Goal: Use online tool/utility: Utilize a website feature to perform a specific function

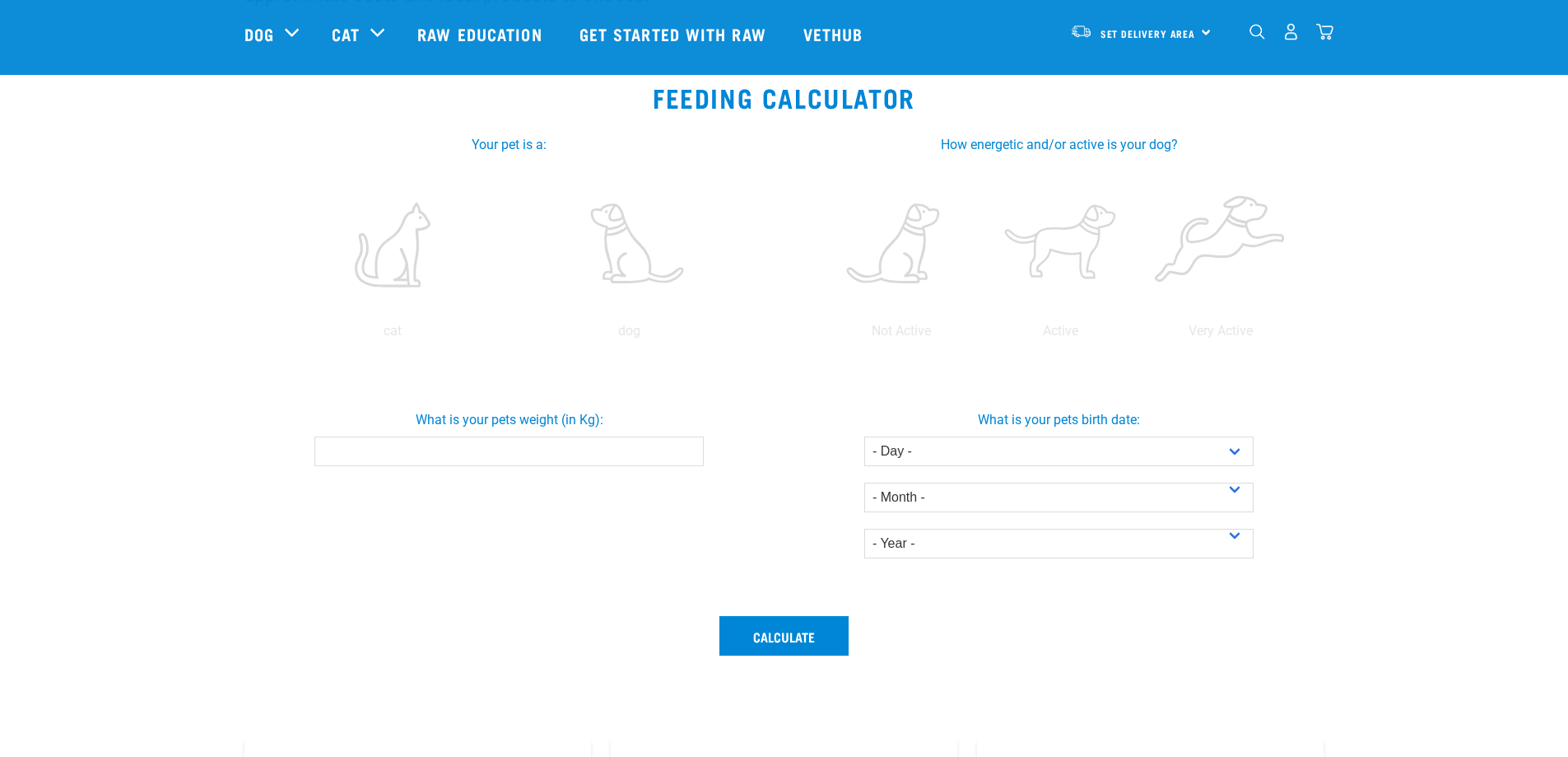
scroll to position [274, 0]
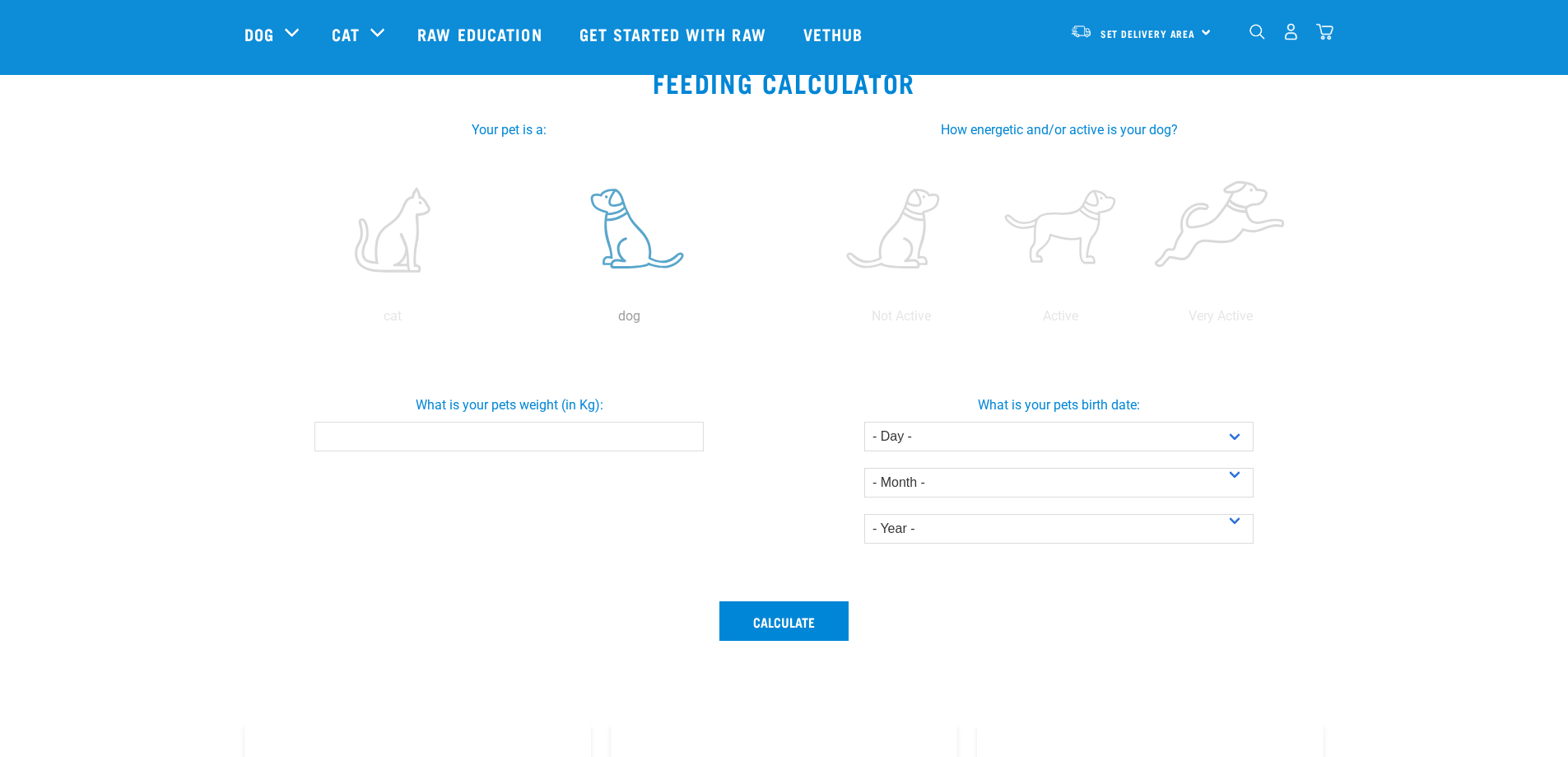
click at [619, 245] on label at bounding box center [629, 230] width 230 height 140
click at [511, 320] on input "radio" at bounding box center [511, 320] width 0 height 0
click at [614, 430] on input "What is your pets weight (in Kg):" at bounding box center [509, 436] width 389 height 29
type input "9.5"
click at [1068, 231] on label at bounding box center [1061, 230] width 153 height 140
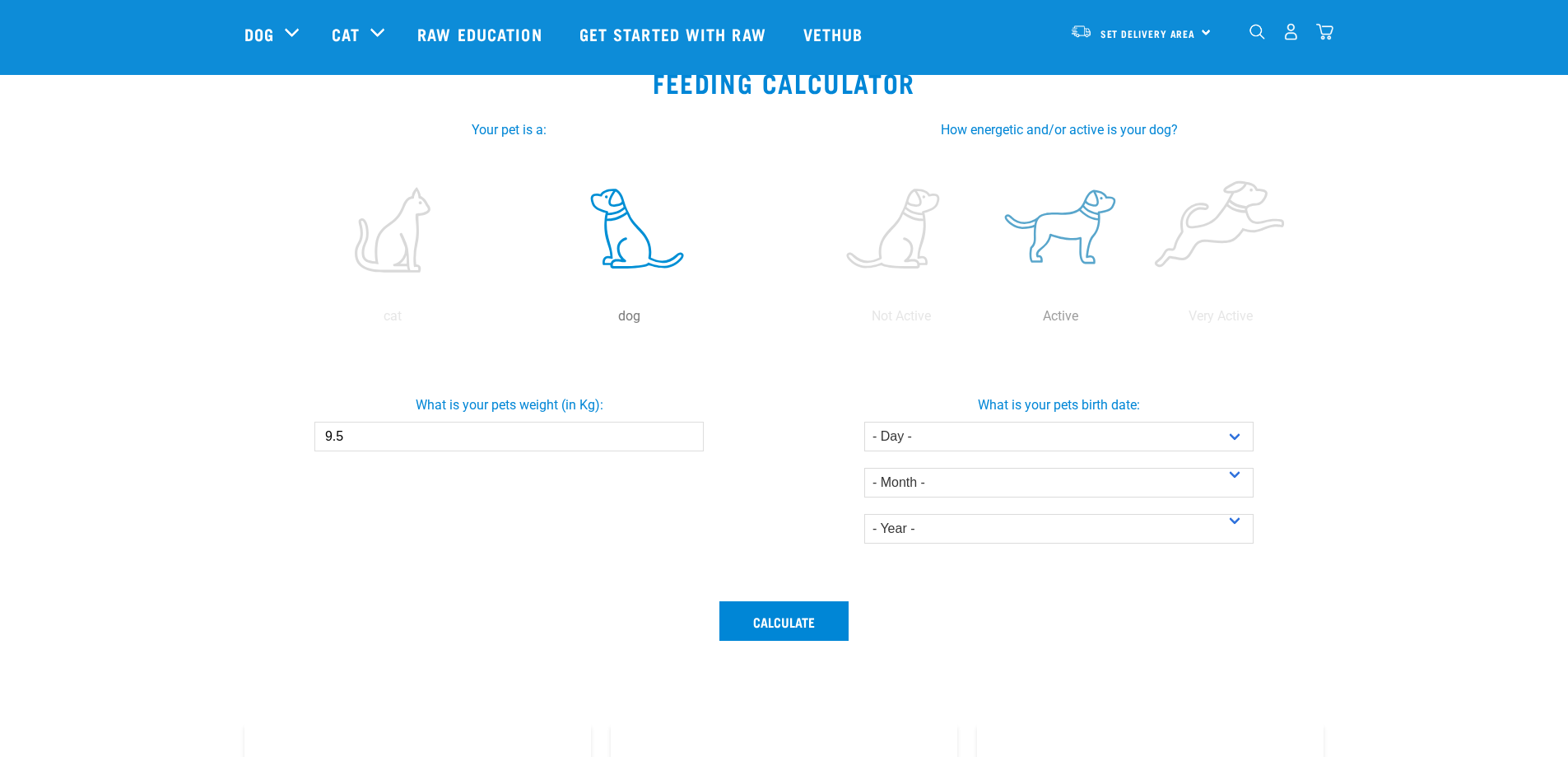
click at [981, 320] on input "radio" at bounding box center [981, 320] width 0 height 0
click at [1023, 540] on select "- Year - 2025 2024 2023 2022 2021 2020 2019 2018 2017 2016 2015 2014" at bounding box center [1059, 528] width 389 height 29
select select "2020"
click at [865, 514] on select "- Year - 2025 2024 2023 2022 2021 2020 2019 2018 2017 2016 2015 2014" at bounding box center [1059, 528] width 389 height 29
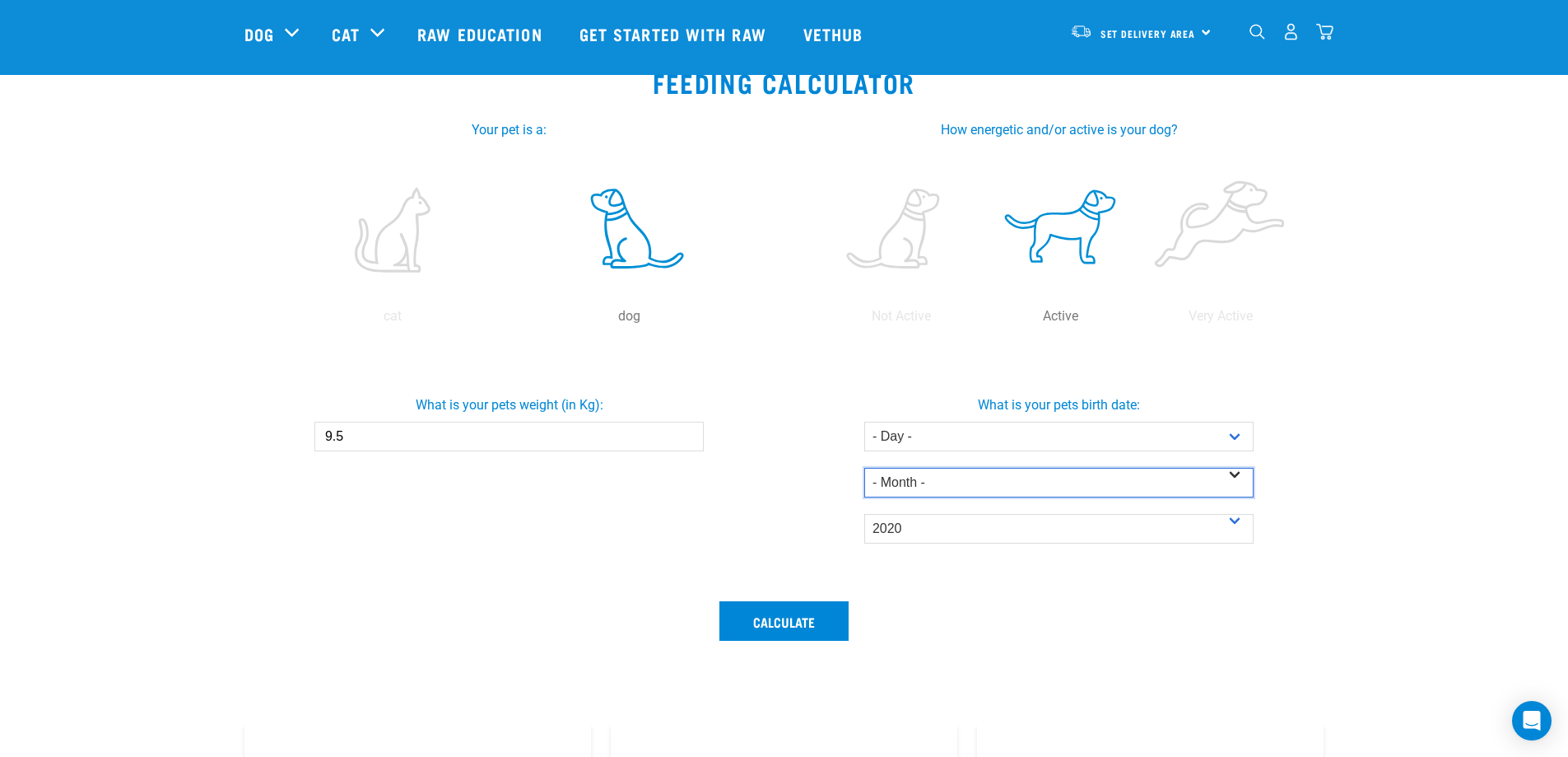
click at [937, 476] on select "- Month - January February March April May June July August September October N…" at bounding box center [1059, 482] width 389 height 29
select select "December"
click at [865, 468] on select "- Month - January February March April May June July August September October N…" at bounding box center [1059, 482] width 389 height 29
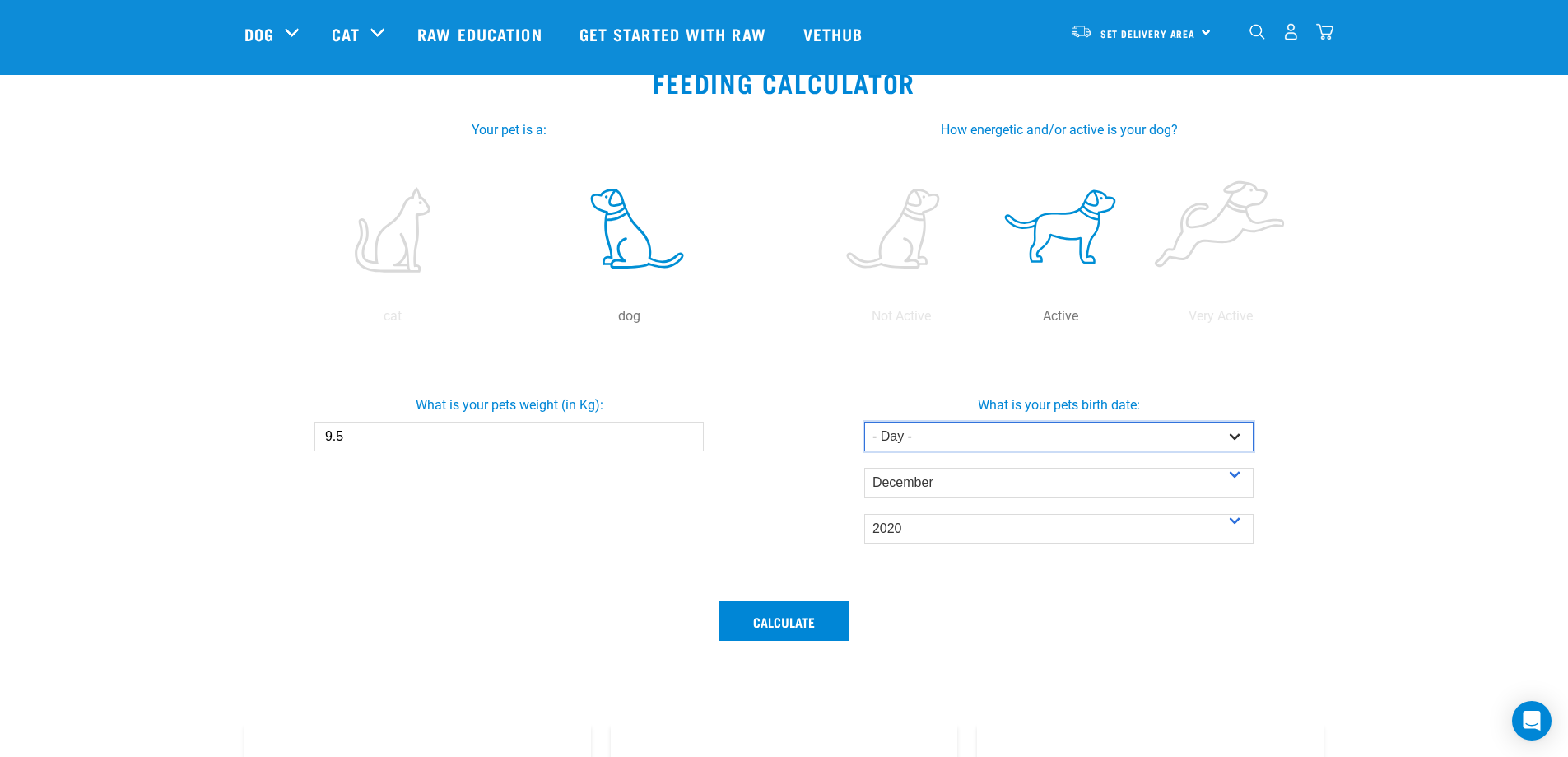
click at [932, 447] on select "- Day - 1 2 3 4 5 6 7 8 9 10 11 12 13 14 15 16 17 18 19 20 21 22 23 24 25 26 27" at bounding box center [1059, 436] width 389 height 29
click at [933, 612] on div "Calculate" at bounding box center [785, 651] width 1100 height 122
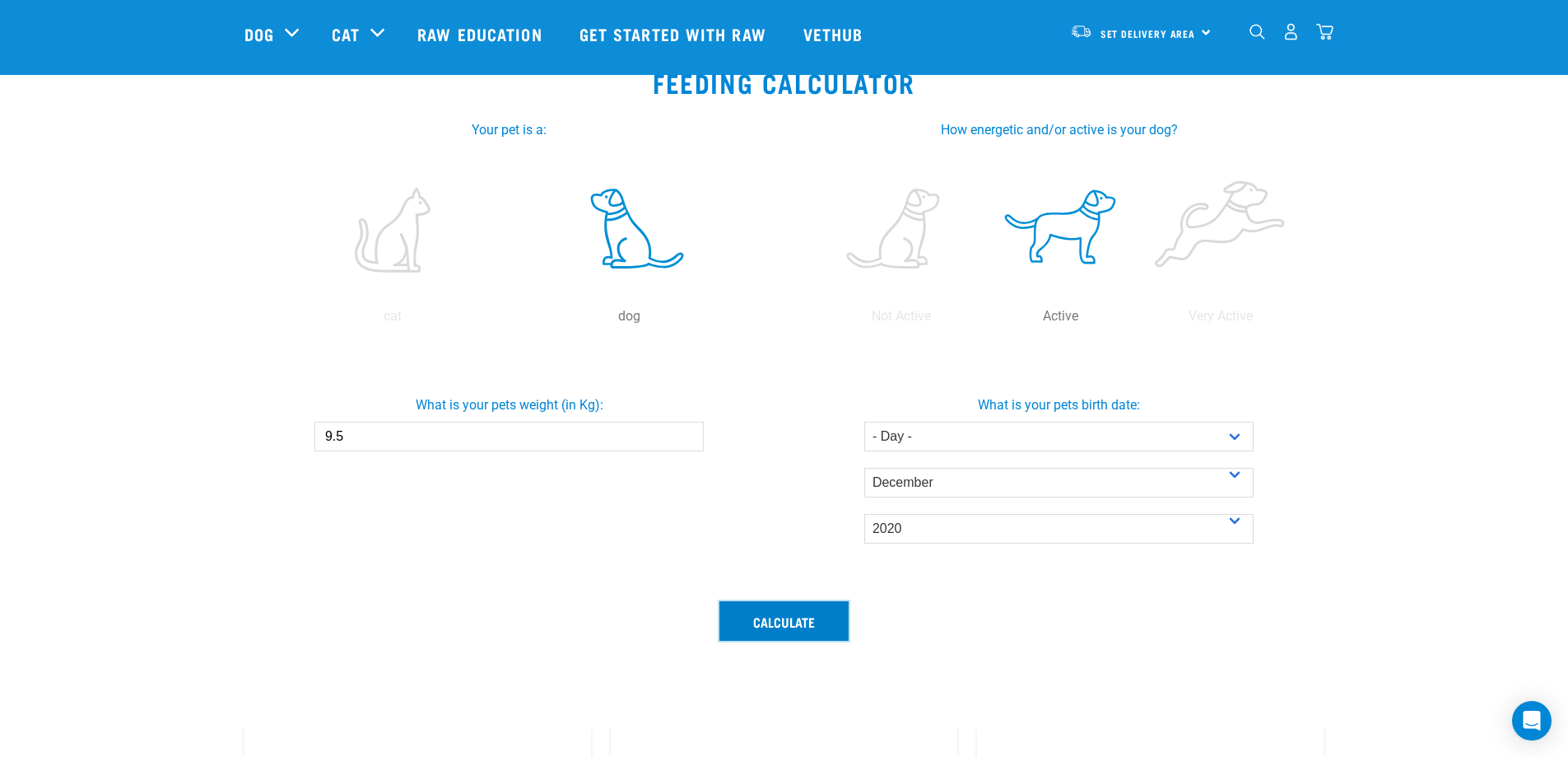
click at [782, 631] on button "Calculate" at bounding box center [784, 621] width 129 height 40
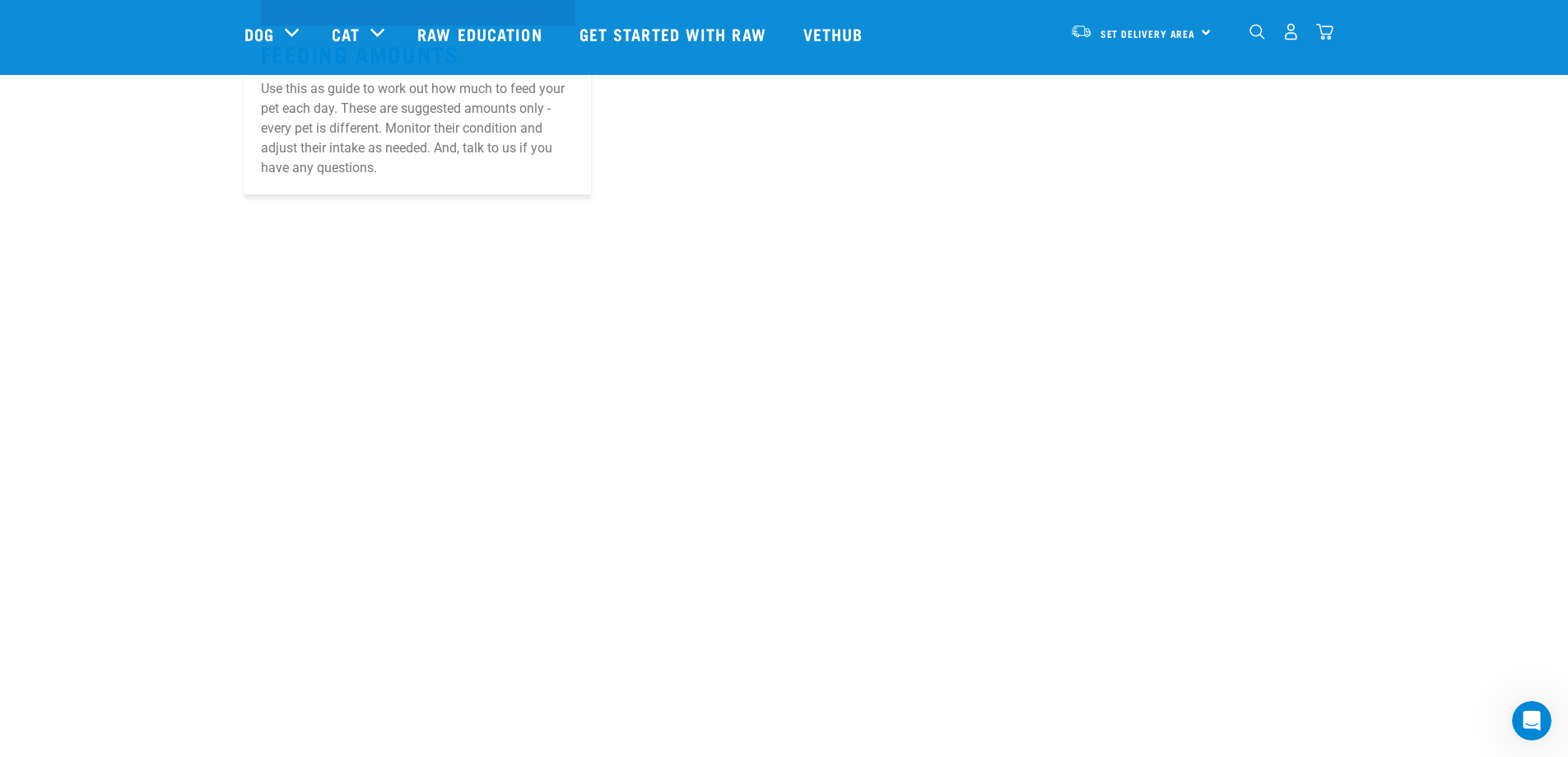
scroll to position [0, 0]
